Goal: Task Accomplishment & Management: Manage account settings

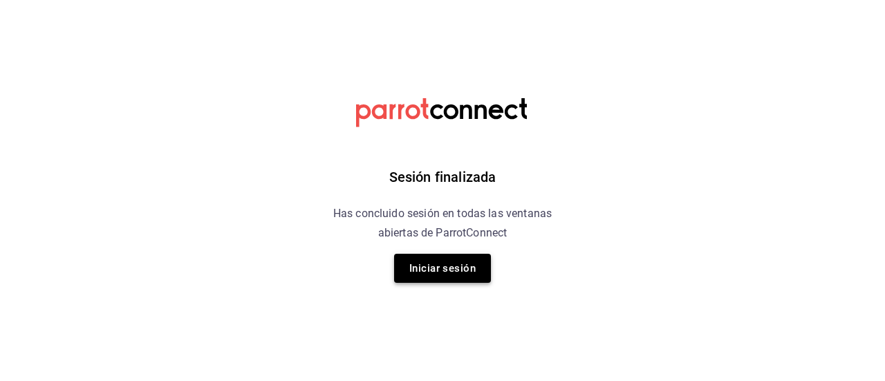
click at [452, 276] on button "Iniciar sesión" at bounding box center [442, 268] width 97 height 29
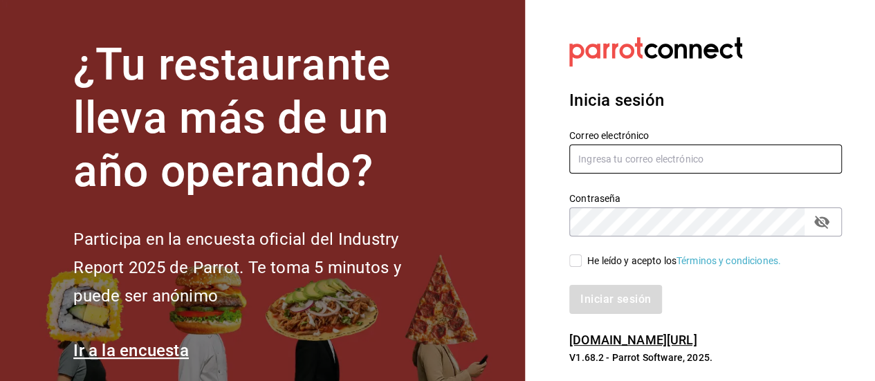
type input "marielperezp@hotmail.com"
click at [577, 261] on input "He leído y acepto los Términos y condiciones." at bounding box center [575, 261] width 12 height 12
checkbox input "true"
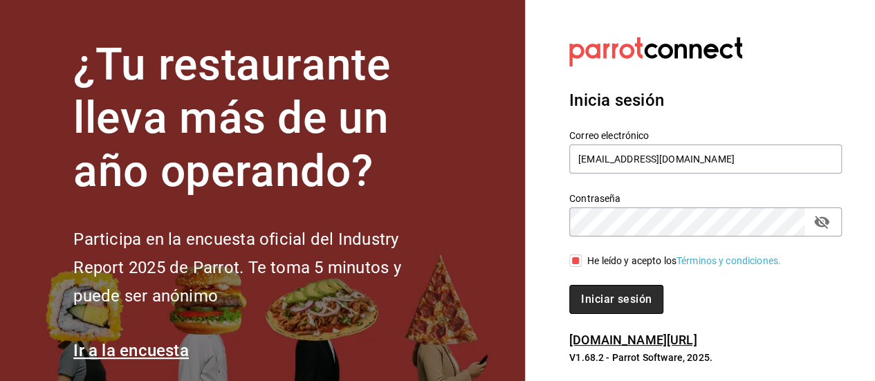
click at [603, 301] on button "Iniciar sesión" at bounding box center [616, 299] width 94 height 29
